Goal: Navigation & Orientation: Understand site structure

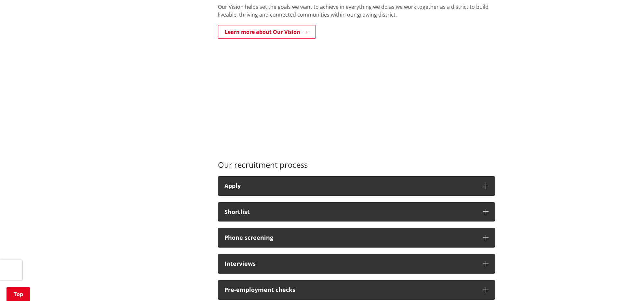
scroll to position [520, 0]
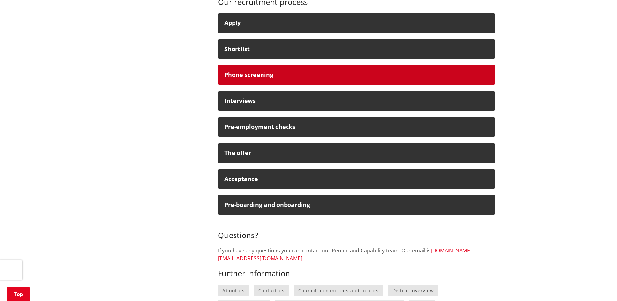
click at [231, 69] on button "Phone screening" at bounding box center [356, 75] width 277 height 20
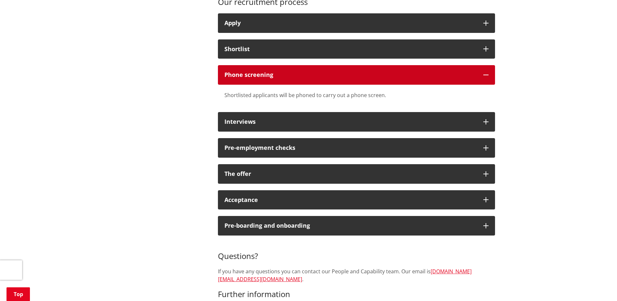
click at [237, 76] on div "Phone screening" at bounding box center [350, 75] width 252 height 7
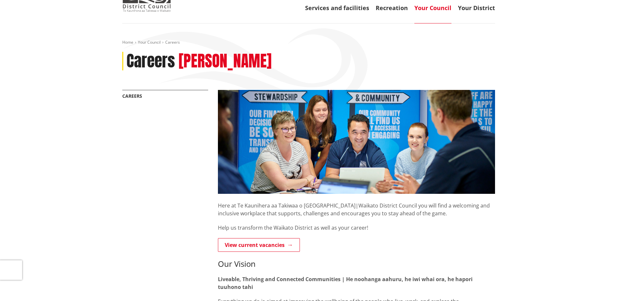
scroll to position [0, 0]
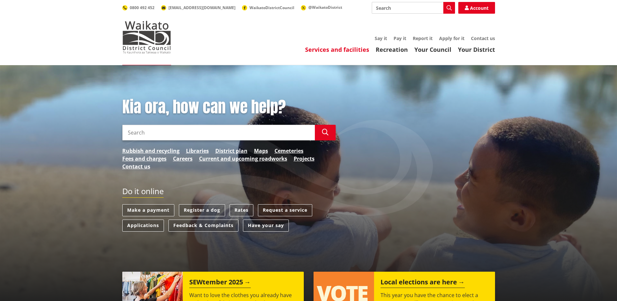
click at [314, 52] on link "Services and facilities" at bounding box center [337, 50] width 64 height 8
click at [434, 48] on link "Your Council" at bounding box center [432, 50] width 37 height 8
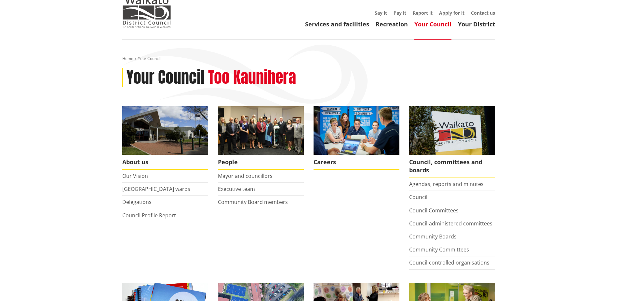
scroll to position [33, 0]
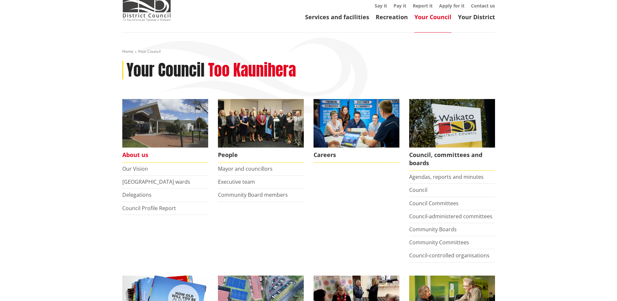
click at [127, 152] on span "About us" at bounding box center [165, 154] width 86 height 15
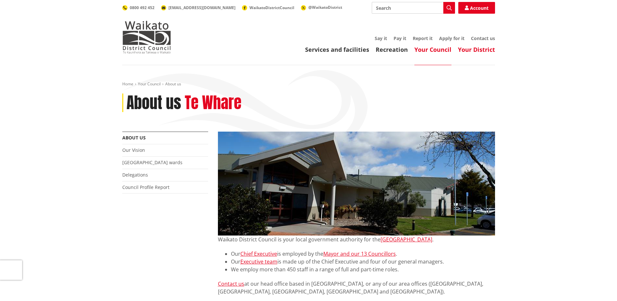
click at [479, 51] on link "Your District" at bounding box center [476, 50] width 37 height 8
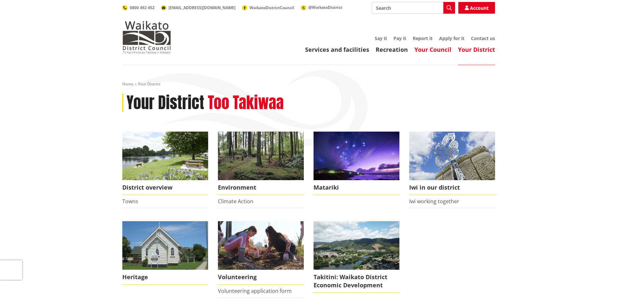
click at [439, 52] on link "Your Council" at bounding box center [432, 50] width 37 height 8
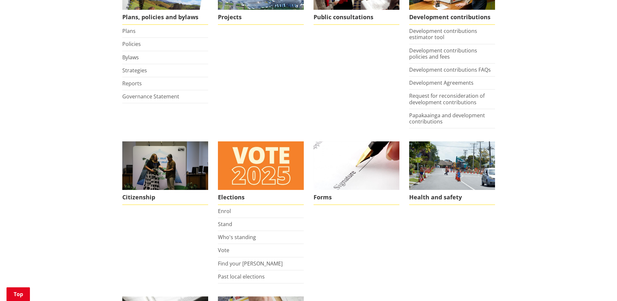
scroll to position [358, 0]
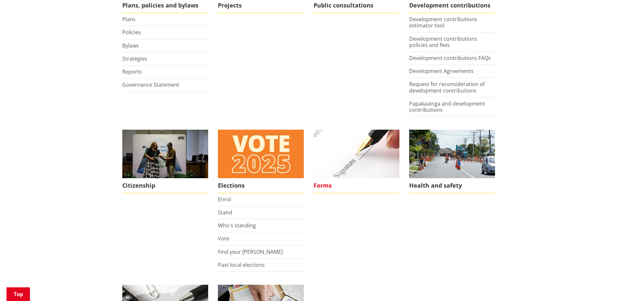
click at [372, 160] on img at bounding box center [357, 153] width 86 height 48
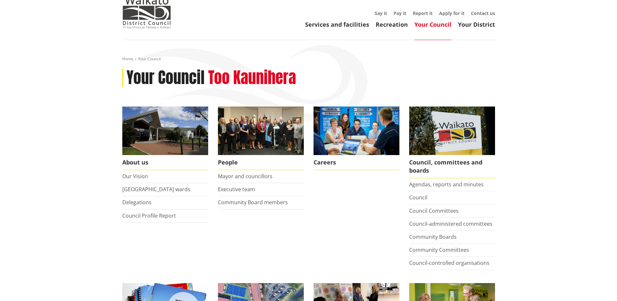
scroll to position [33, 0]
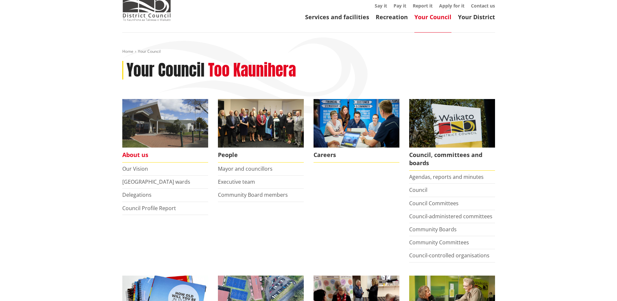
click at [136, 157] on span "About us" at bounding box center [165, 154] width 86 height 15
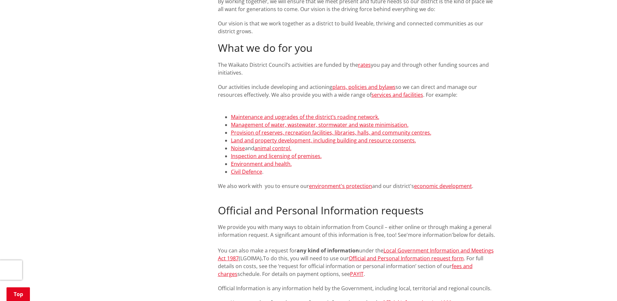
scroll to position [228, 0]
